Goal: Task Accomplishment & Management: Use online tool/utility

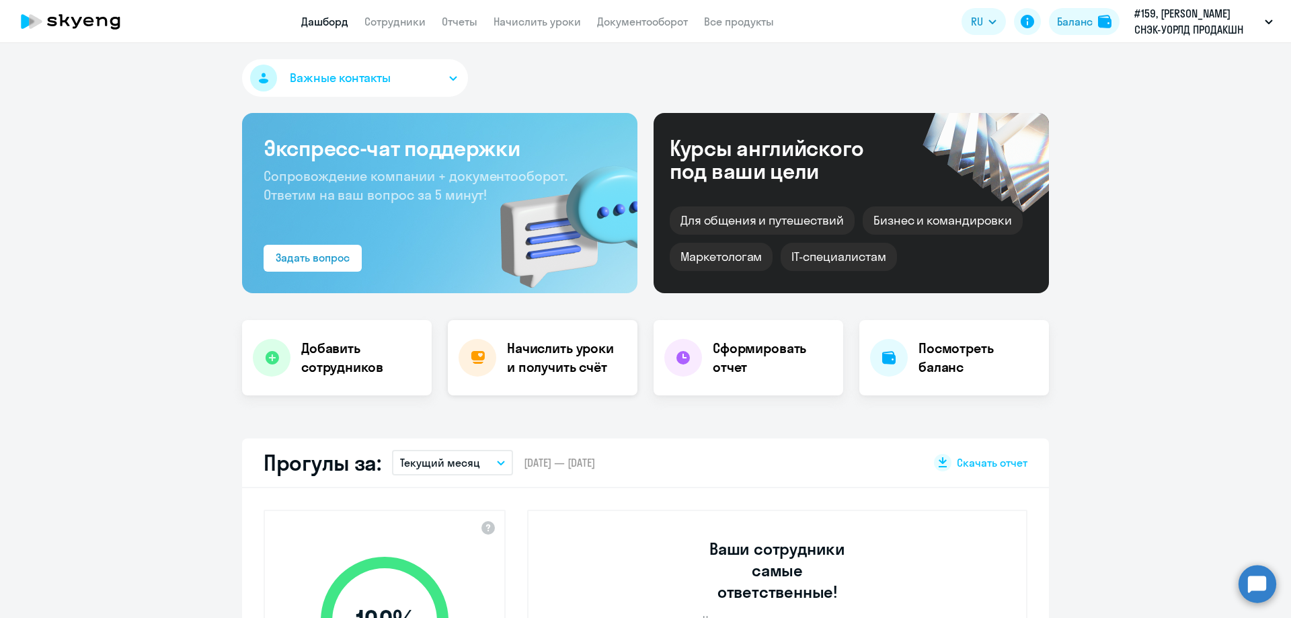
select select "30"
click at [523, 358] on h4 "Начислить уроки и получить счёт" at bounding box center [565, 358] width 117 height 38
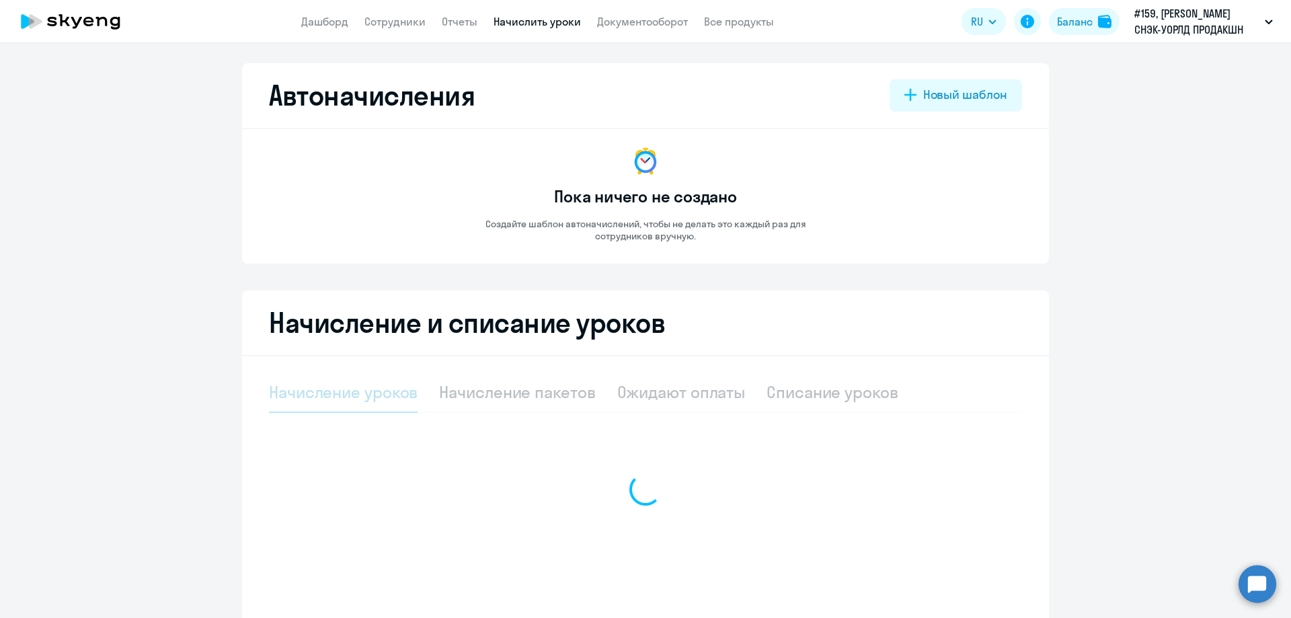
select select "10"
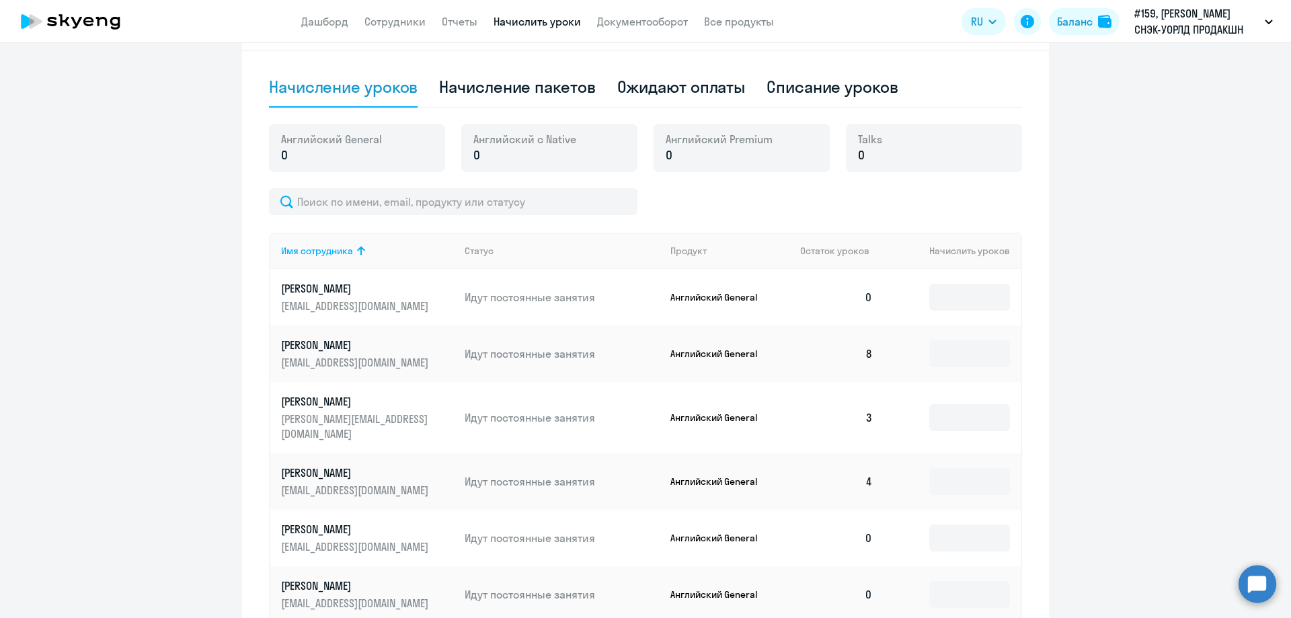
scroll to position [408, 0]
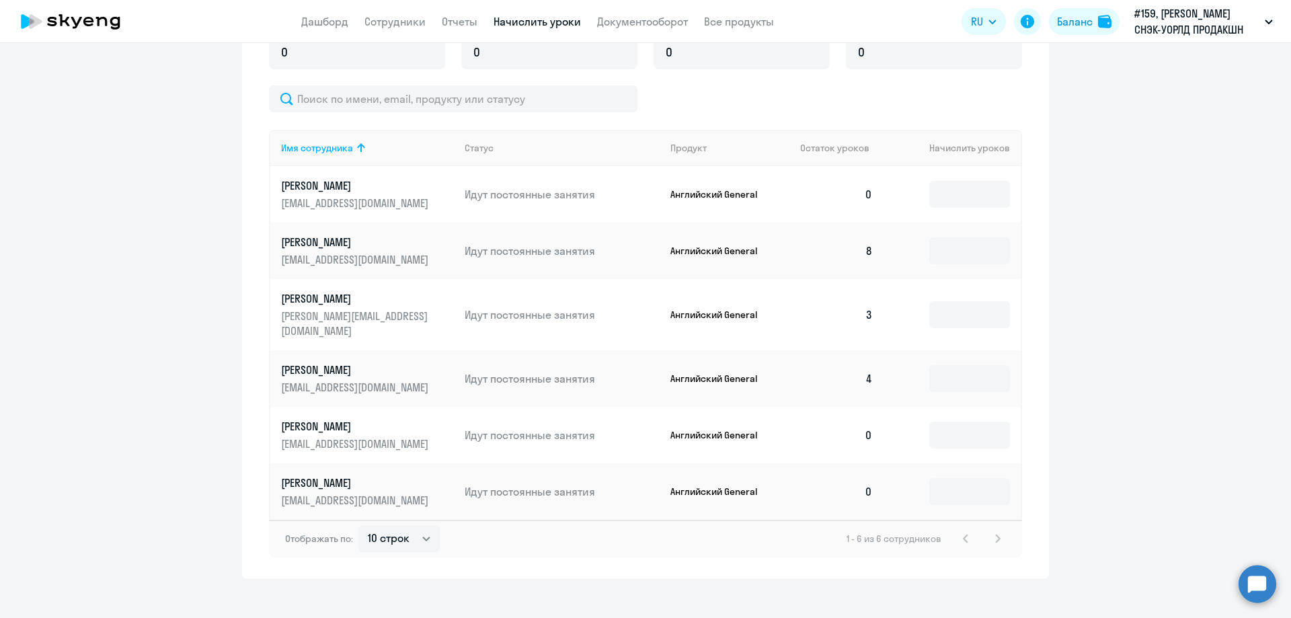
click at [1212, 210] on ng-component "Автоначисления Новый шаблон Пока ничего не создано Создайте шаблон автоначислен…" at bounding box center [645, 117] width 1291 height 924
click at [1167, 149] on ng-component "Автоначисления Новый шаблон Пока ничего не создано Создайте шаблон автоначислен…" at bounding box center [645, 117] width 1291 height 924
click at [1146, 132] on ng-component "Автоначисления Новый шаблон Пока ничего не создано Создайте шаблон автоначислен…" at bounding box center [645, 117] width 1291 height 924
click at [1245, 304] on ng-component "Автоначисления Новый шаблон Пока ничего не создано Создайте шаблон автоначислен…" at bounding box center [645, 117] width 1291 height 924
